Goal: Task Accomplishment & Management: Use online tool/utility

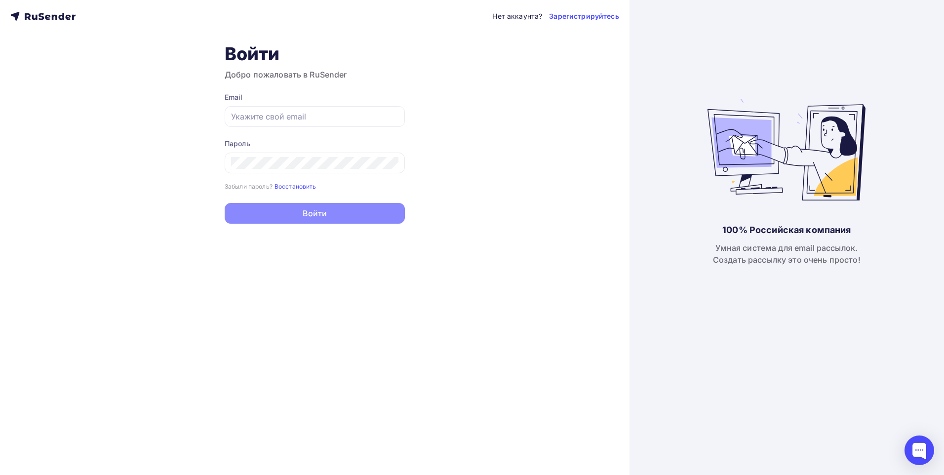
type input "[DOMAIN_NAME][EMAIL_ADDRESS][DOMAIN_NAME]"
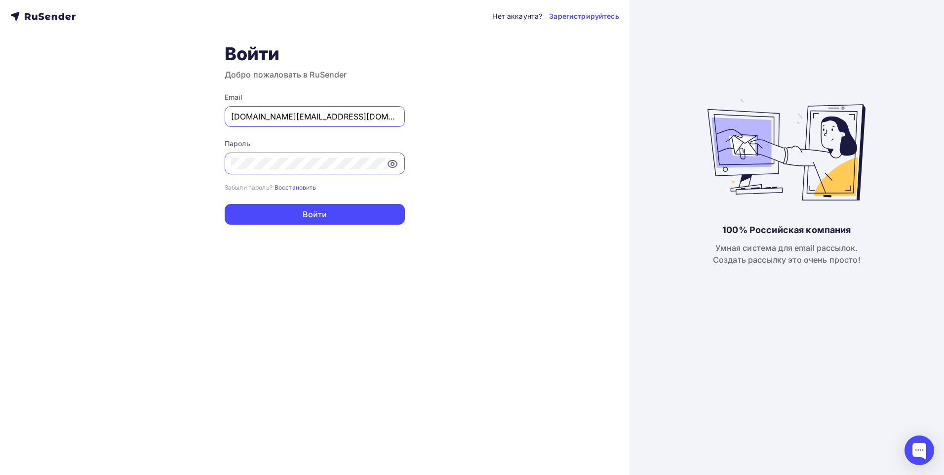
click at [651, 213] on div "100% Российская компания Умная система для email рассылок. Создать рассылку это…" at bounding box center [786, 237] width 314 height 475
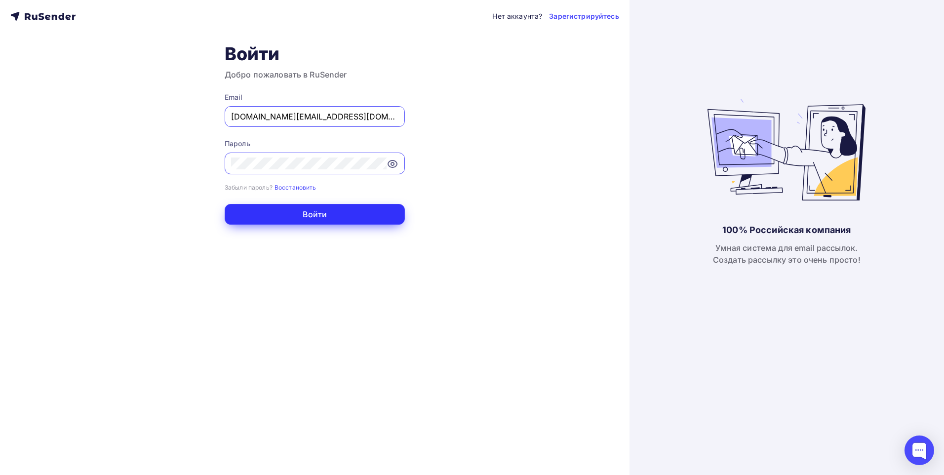
click at [322, 213] on button "Войти" at bounding box center [315, 214] width 180 height 21
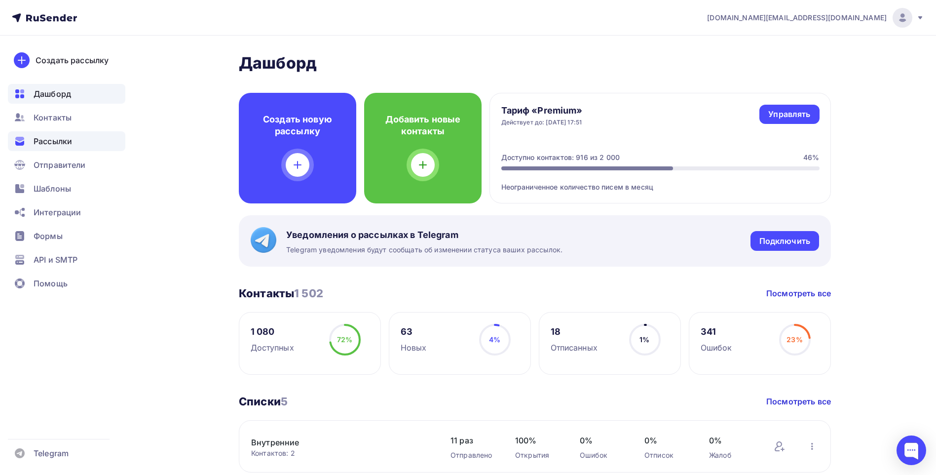
click at [68, 145] on span "Рассылки" at bounding box center [53, 141] width 38 height 12
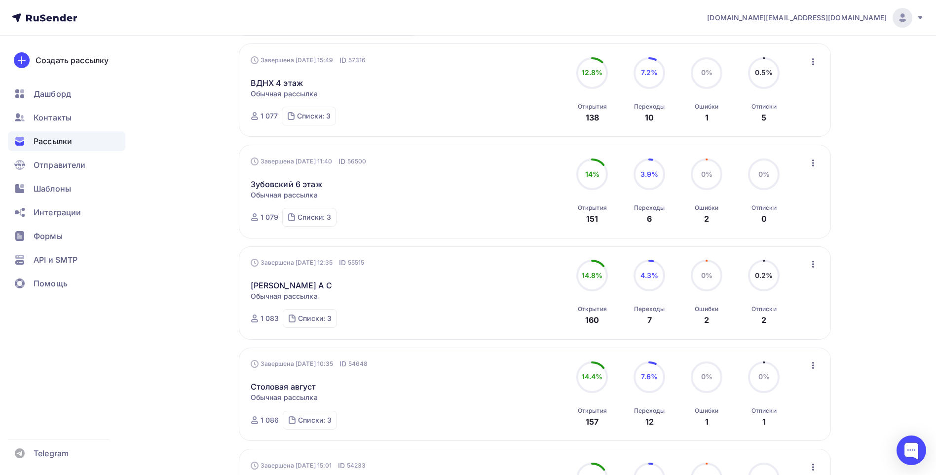
scroll to position [99, 0]
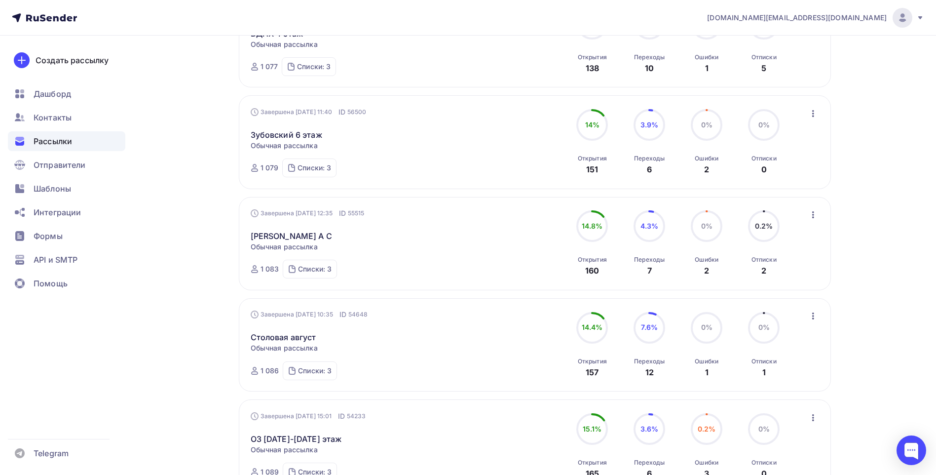
click at [890, 218] on div "[DOMAIN_NAME][EMAIL_ADDRESS][DOMAIN_NAME] Аккаунт Тарифы Выйти Создать рассылку…" at bounding box center [468, 461] width 936 height 1316
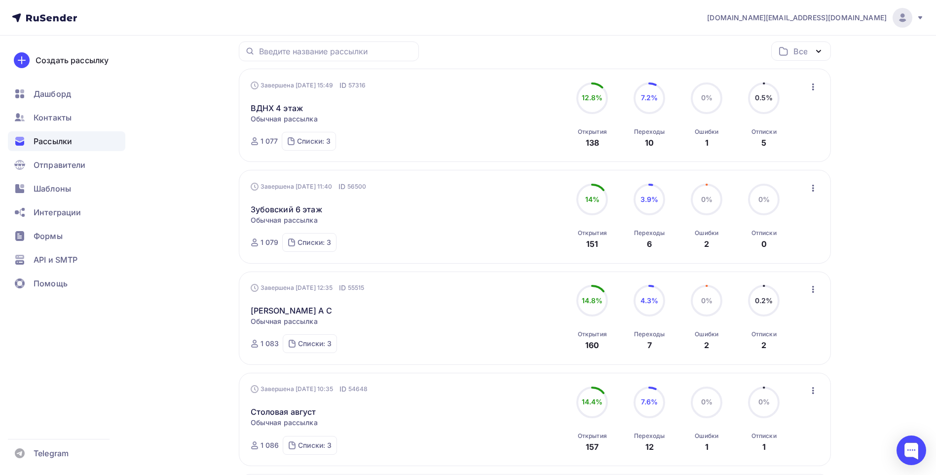
scroll to position [0, 0]
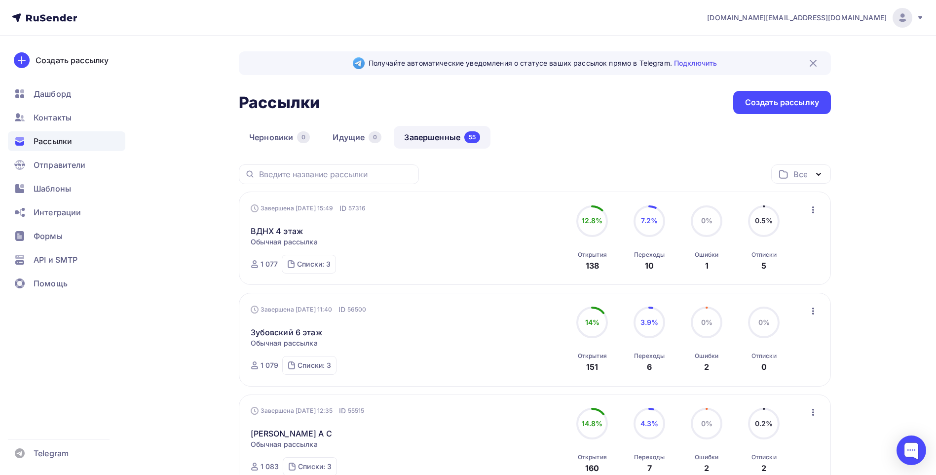
click at [534, 148] on div "Черновики 0 Идущие 0 Завершенные 55" at bounding box center [535, 145] width 592 height 38
drag, startPoint x: 586, startPoint y: 125, endPoint x: 490, endPoint y: 98, distance: 100.0
